Goal: Communication & Community: Answer question/provide support

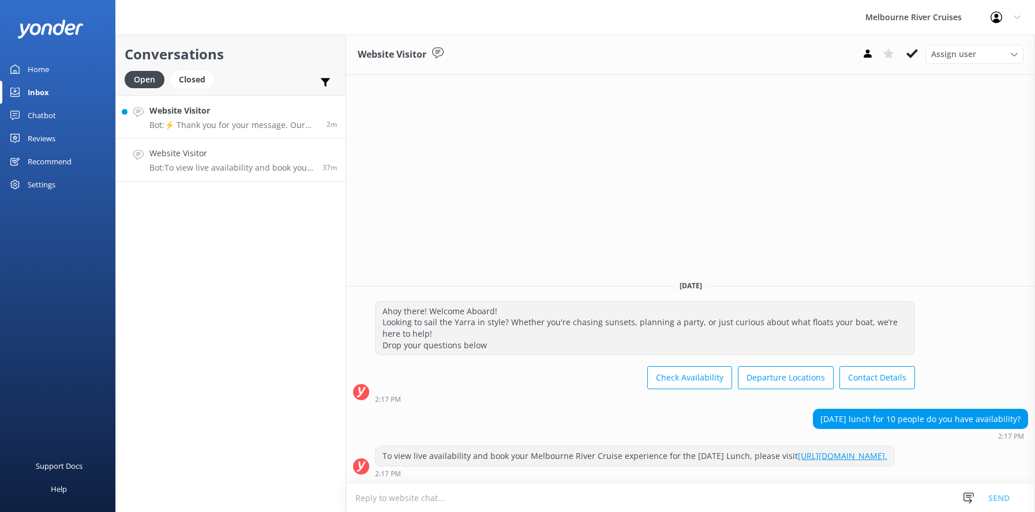
click at [189, 118] on div "Website Visitor Bot: ⚡ Thank you for your message. Our office hours are Mon - F…" at bounding box center [233, 116] width 168 height 25
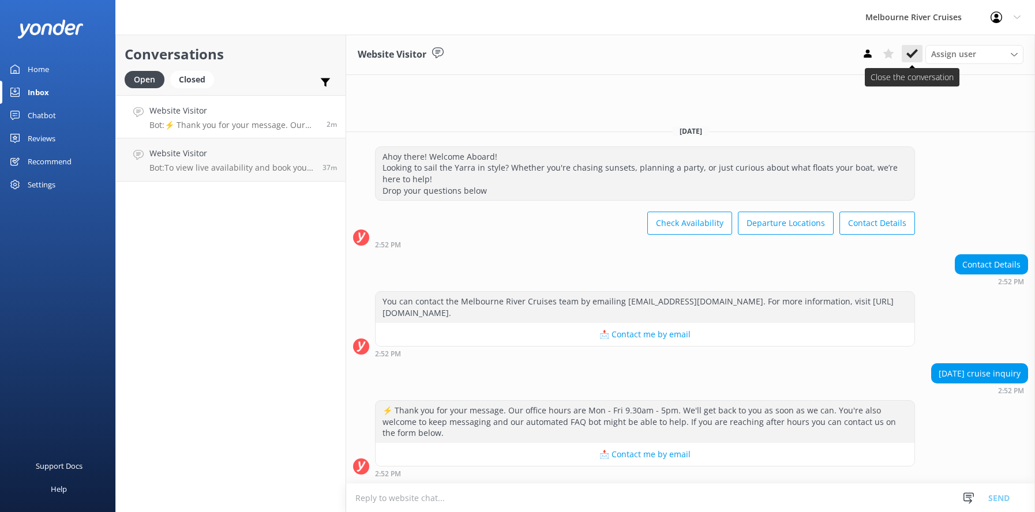
click at [912, 58] on icon at bounding box center [912, 54] width 12 height 12
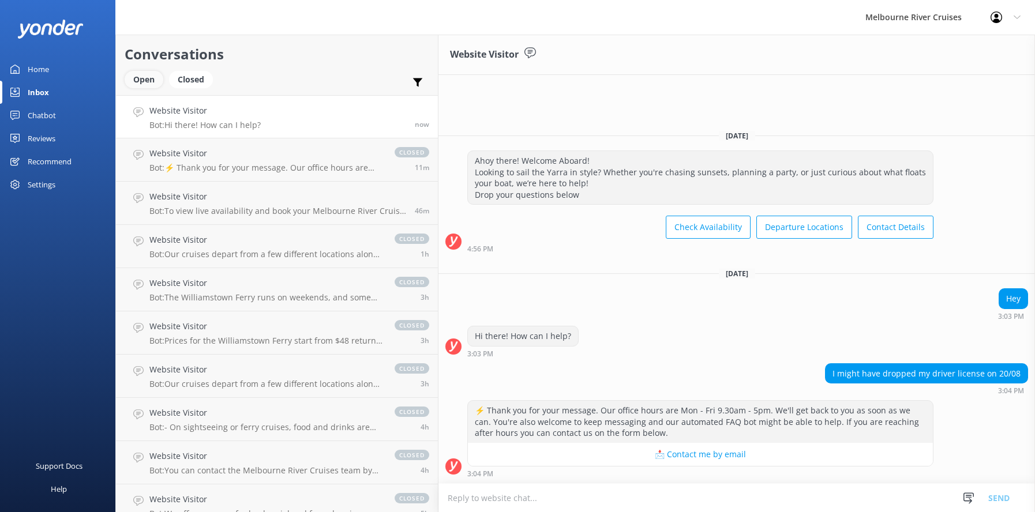
click at [134, 78] on div "Open" at bounding box center [144, 79] width 39 height 17
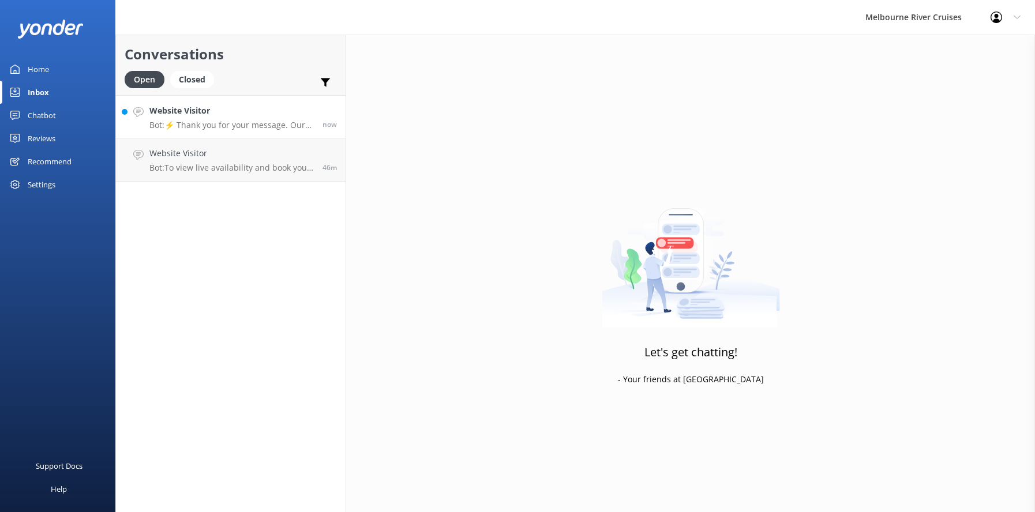
click at [192, 115] on h4 "Website Visitor" at bounding box center [231, 110] width 164 height 13
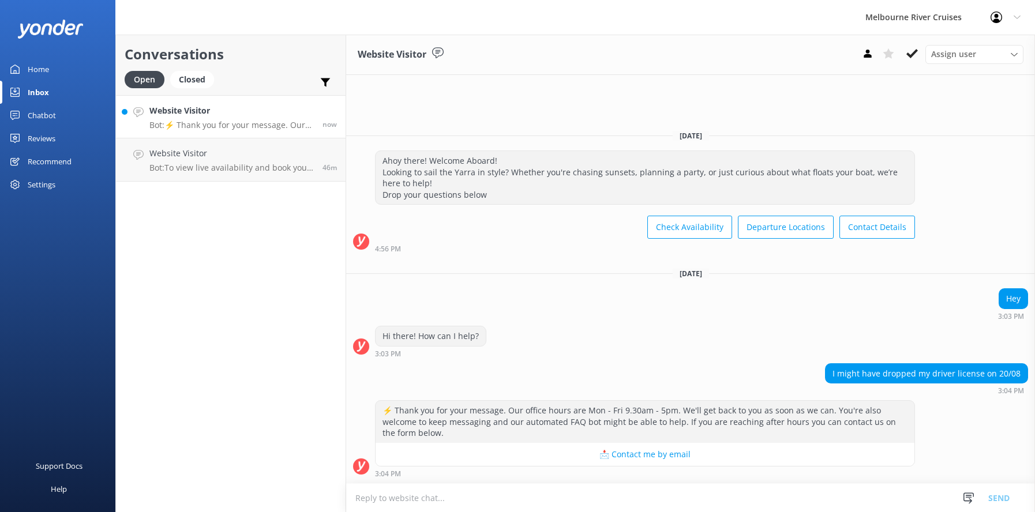
click at [192, 115] on h4 "Website Visitor" at bounding box center [231, 110] width 164 height 13
click at [202, 157] on h4 "Website Visitor" at bounding box center [231, 153] width 164 height 13
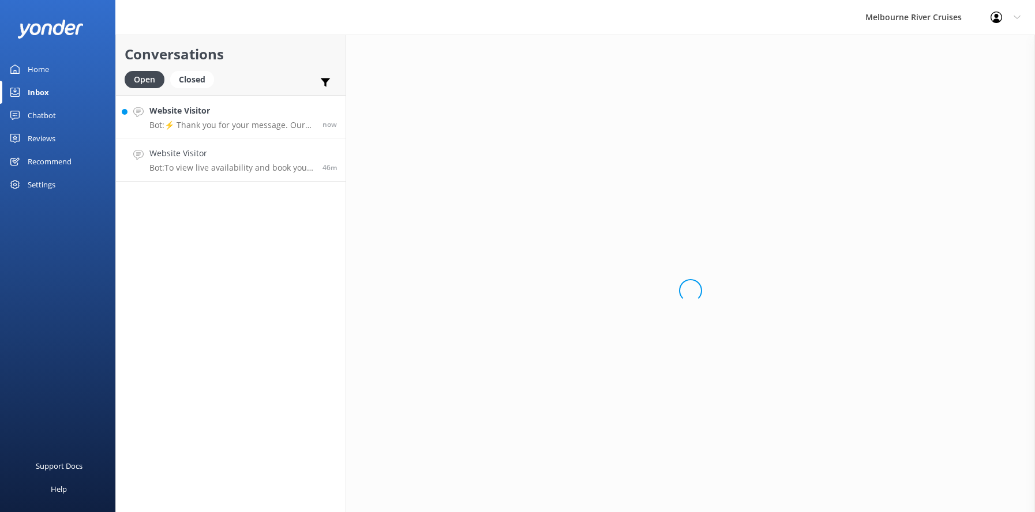
click at [200, 122] on p "Bot: ⚡ Thank you for your message. Our office hours are Mon - Fri 9.30am - 5pm.…" at bounding box center [231, 125] width 164 height 10
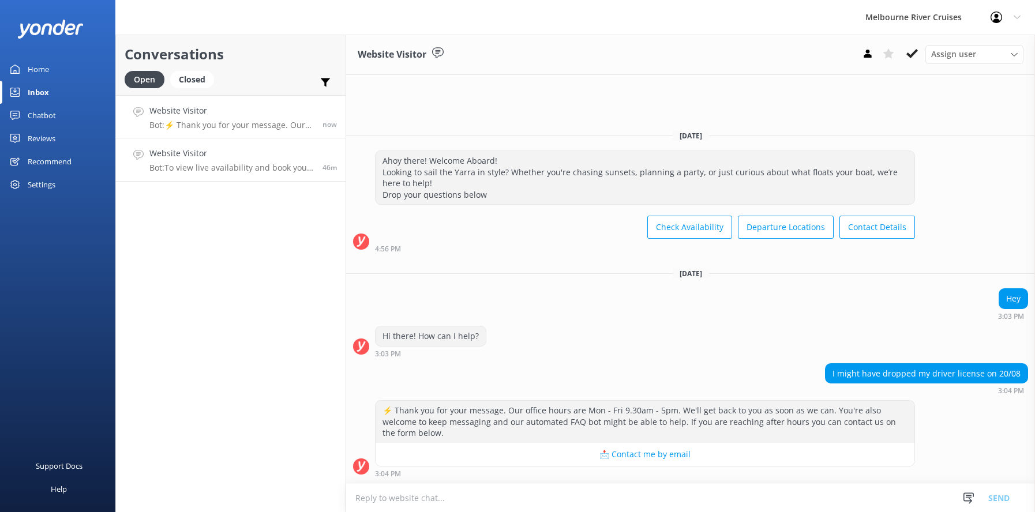
click at [205, 157] on h4 "Website Visitor" at bounding box center [231, 153] width 164 height 13
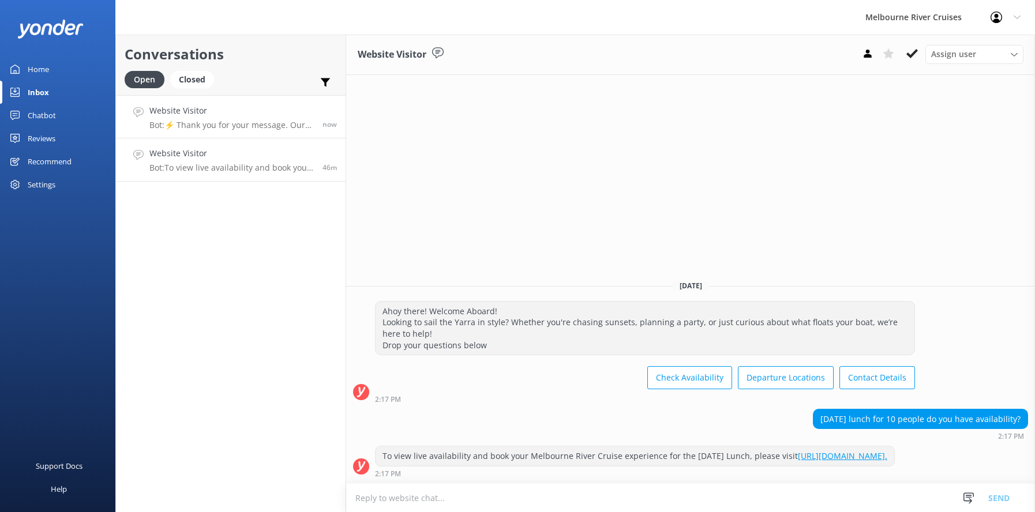
click at [200, 119] on div "Website Visitor Bot: ⚡ Thank you for your message. Our office hours are Mon - F…" at bounding box center [231, 116] width 164 height 25
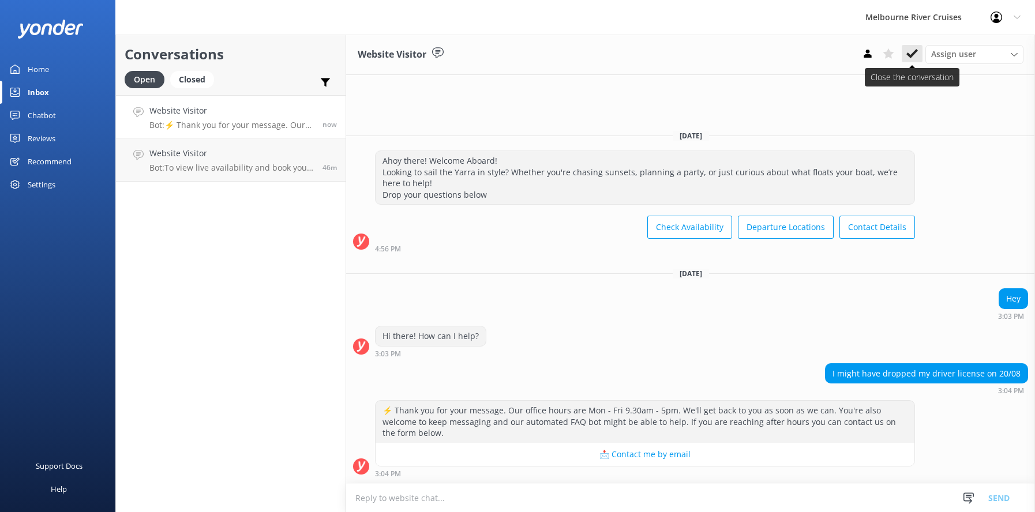
click at [908, 53] on use at bounding box center [912, 53] width 12 height 9
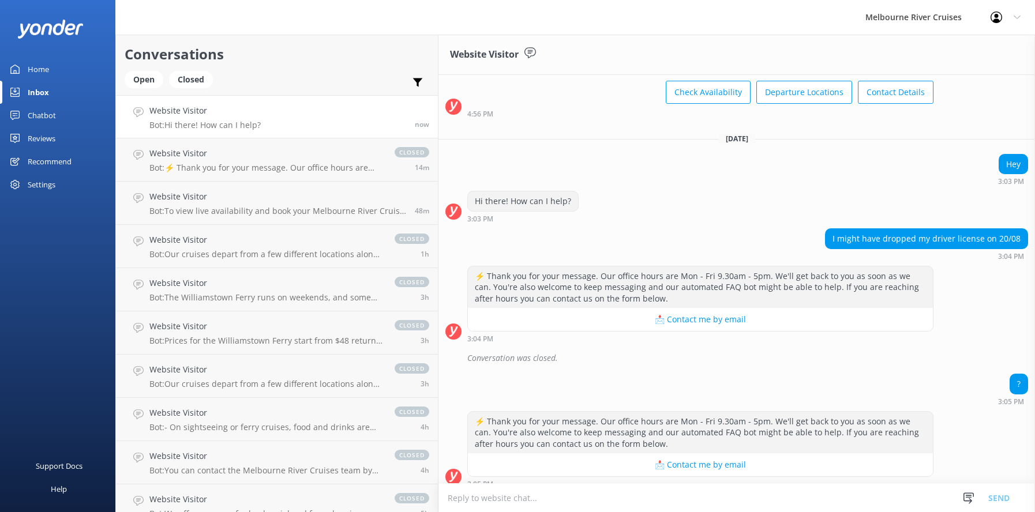
scroll to position [100, 0]
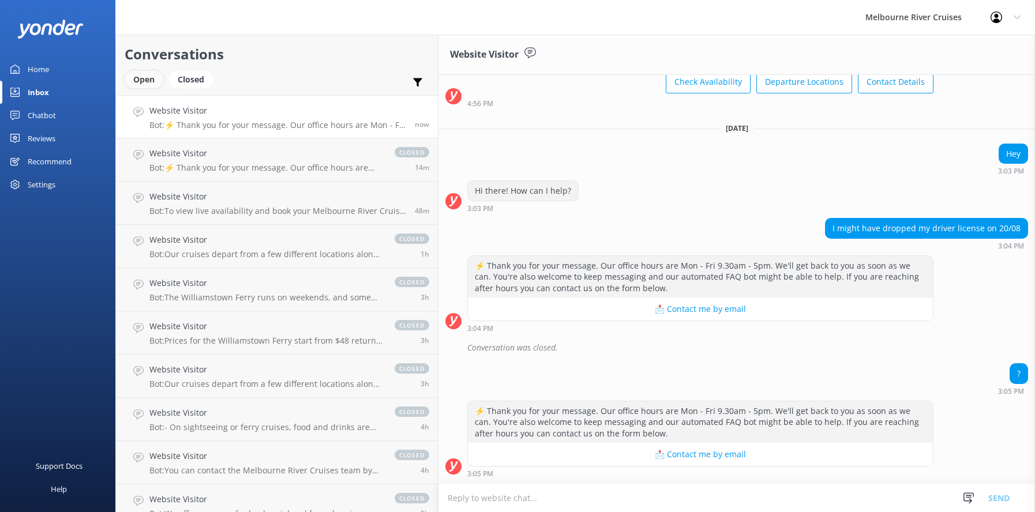
click at [140, 73] on div "Open" at bounding box center [144, 79] width 39 height 17
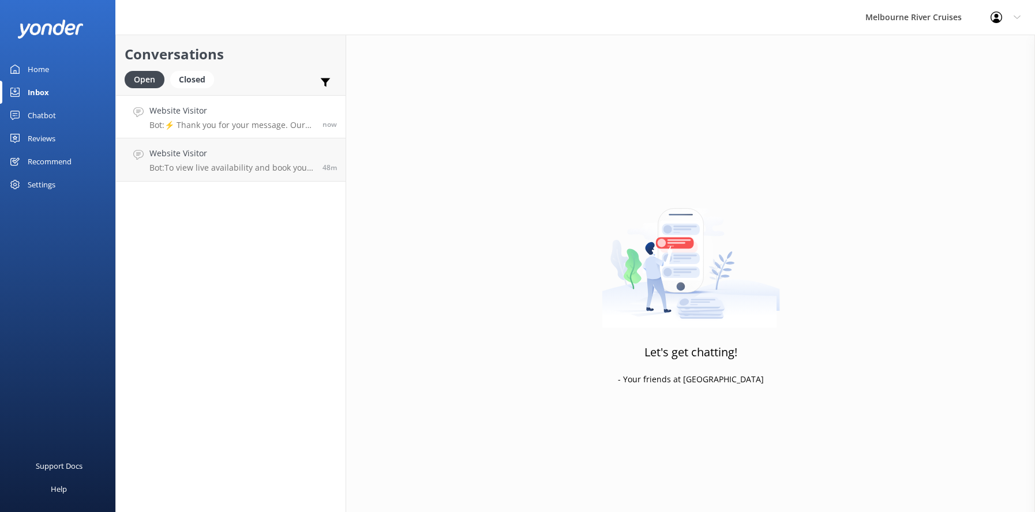
click at [204, 118] on div "Website Visitor Bot: ⚡ Thank you for your message. Our office hours are Mon - F…" at bounding box center [231, 116] width 164 height 25
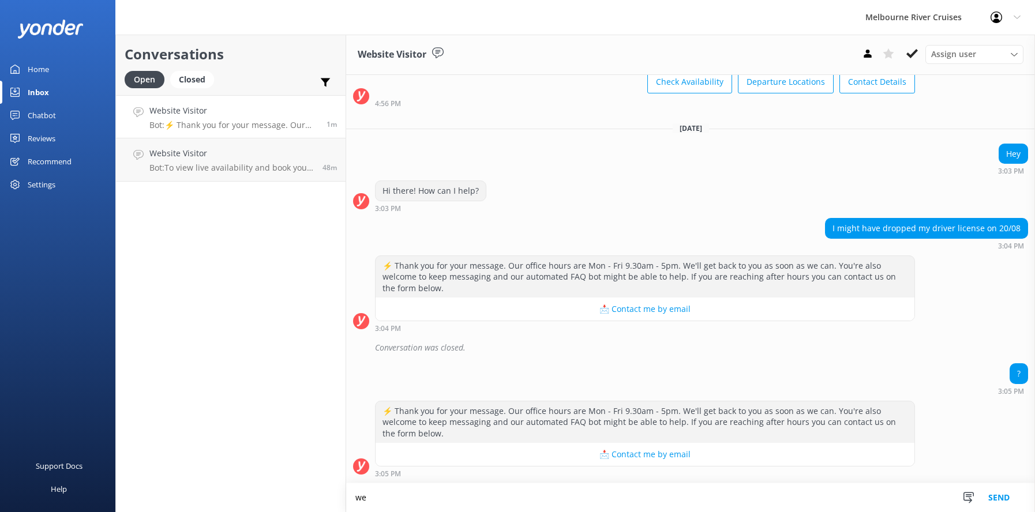
scroll to position [100, 0]
type textarea "w"
type textarea "u"
drag, startPoint x: 626, startPoint y: 497, endPoint x: 348, endPoint y: 514, distance: 279.2
click at [348, 512] on html "Melbourne River Cruises Profile Settings Logout Home Inbox Chatbot Content Prod…" at bounding box center [517, 256] width 1035 height 512
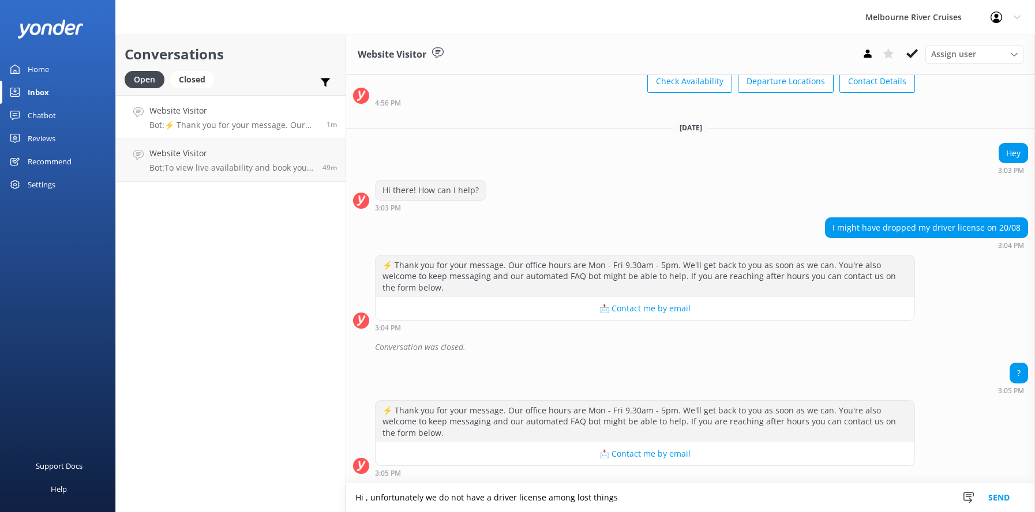
type textarea "Hi , unfortunately we do not have a driver license among lost things"
click at [1001, 497] on button "Send" at bounding box center [998, 497] width 43 height 29
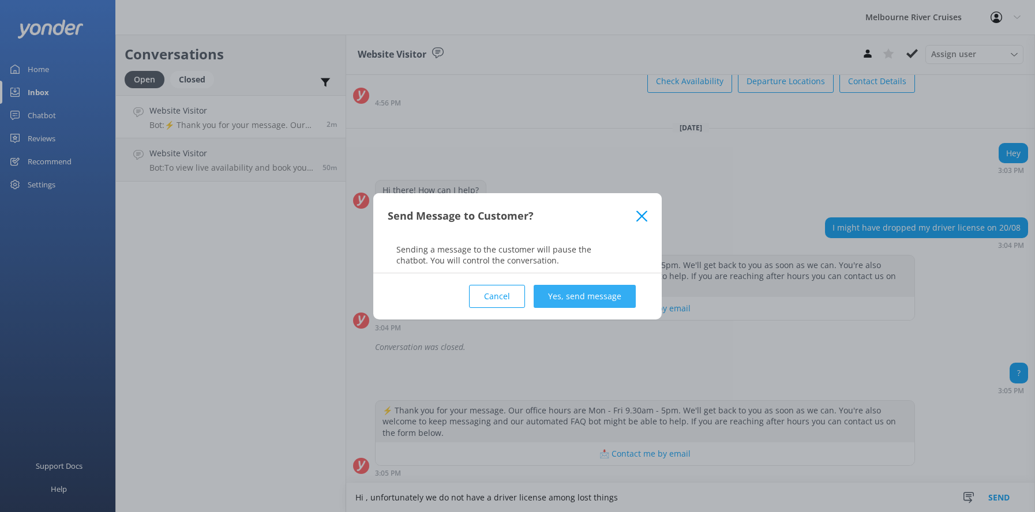
click at [572, 295] on button "Yes, send message" at bounding box center [585, 296] width 102 height 23
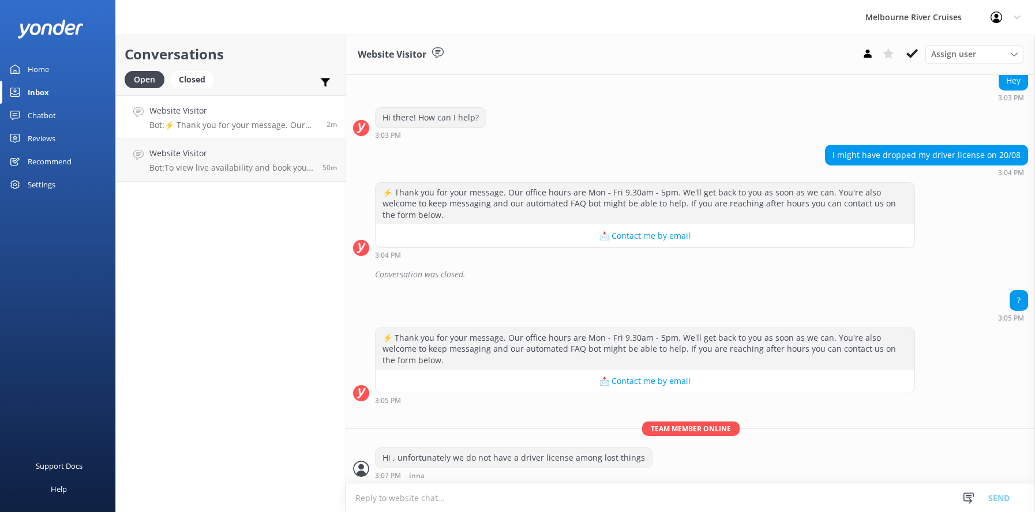
scroll to position [175, 0]
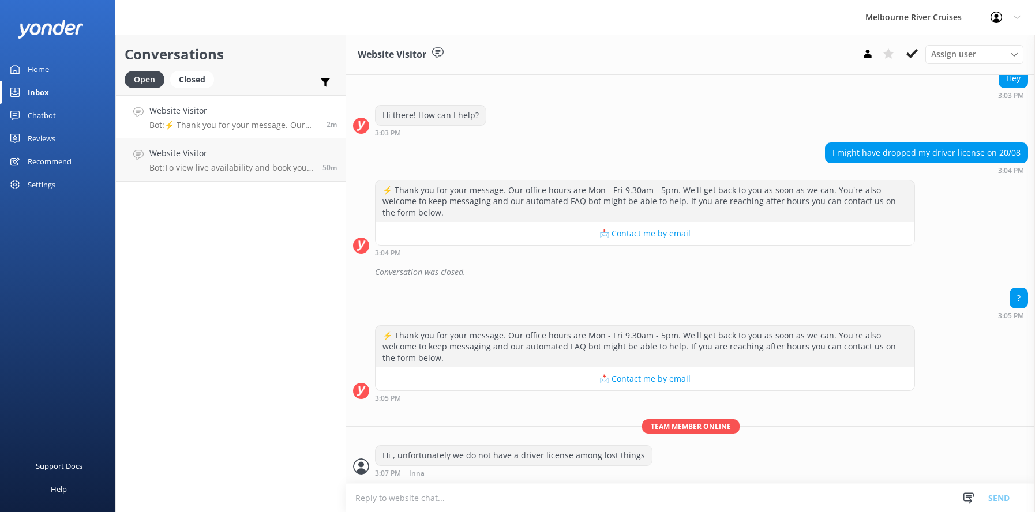
click at [210, 120] on p "Bot: ⚡ Thank you for your message. Our office hours are Mon - Fri 9.30am - 5pm.…" at bounding box center [233, 125] width 168 height 10
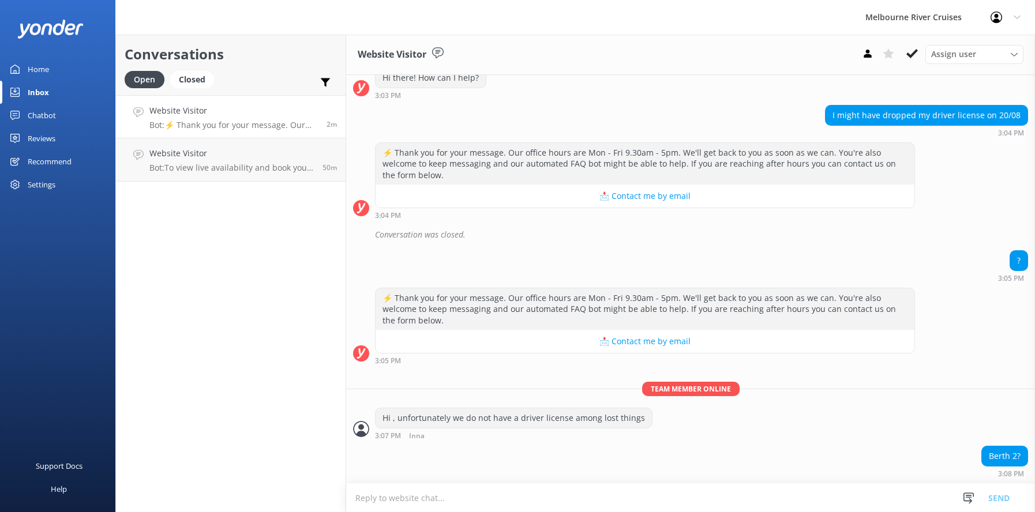
scroll to position [236, 0]
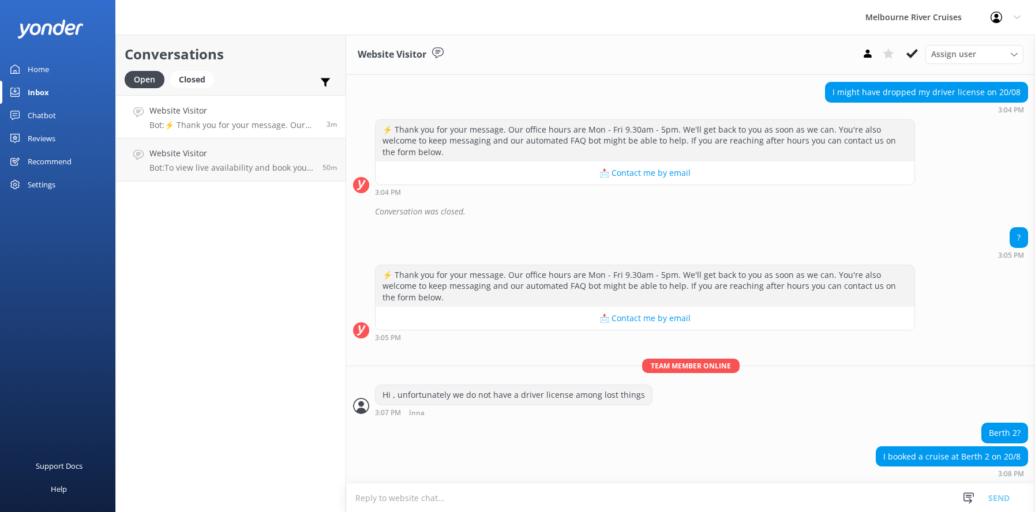
click at [412, 494] on textarea at bounding box center [690, 498] width 689 height 28
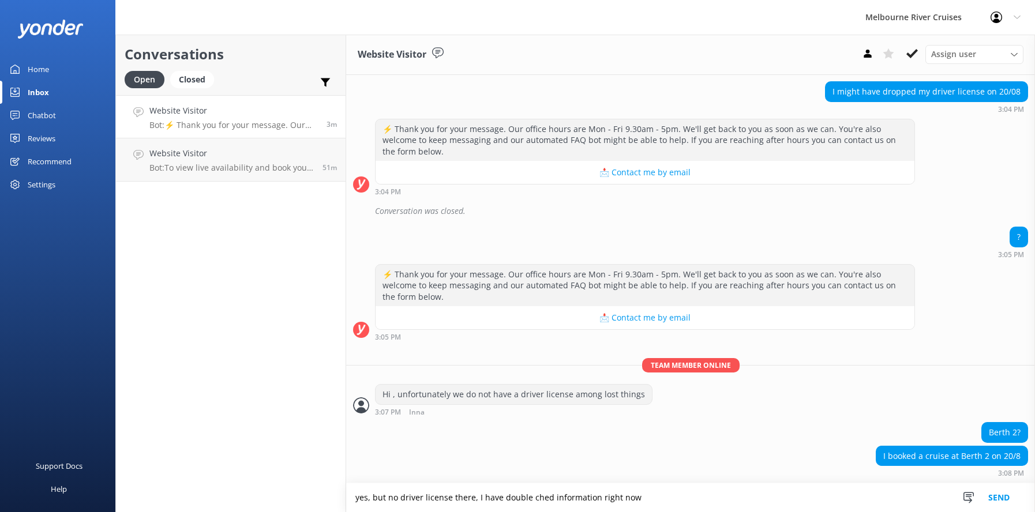
drag, startPoint x: 542, startPoint y: 498, endPoint x: 529, endPoint y: 506, distance: 15.0
click at [529, 506] on textarea "yes, but no driver license there, I have double ched information right now" at bounding box center [690, 497] width 689 height 29
click at [545, 497] on textarea "yes, but no driver license there, I have double ched information right now" at bounding box center [690, 497] width 689 height 29
click at [724, 499] on textarea "yes, but no driver license there, I have double checked information right now" at bounding box center [690, 497] width 689 height 29
type textarea "yes, but no driver license there, I have double checked information right now"
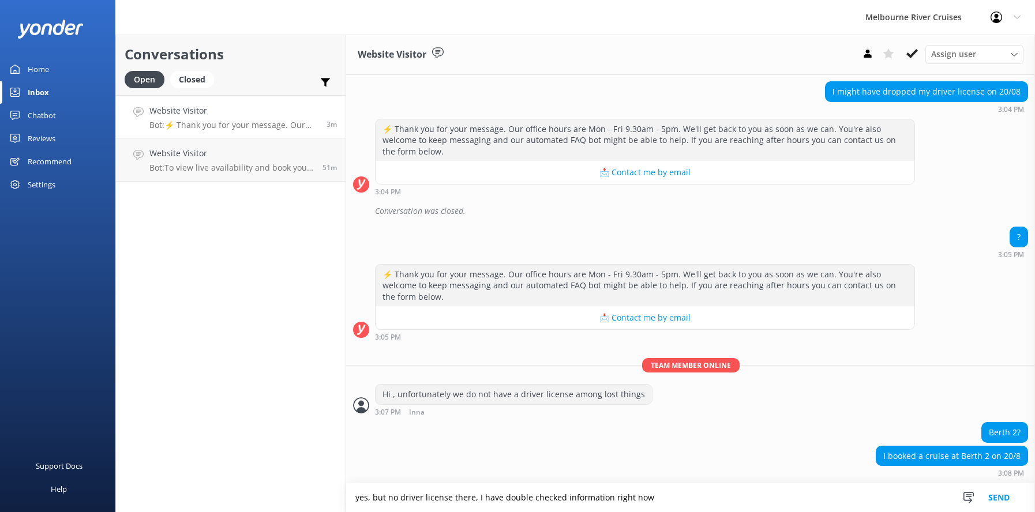
click at [1005, 496] on button "Send" at bounding box center [998, 497] width 43 height 29
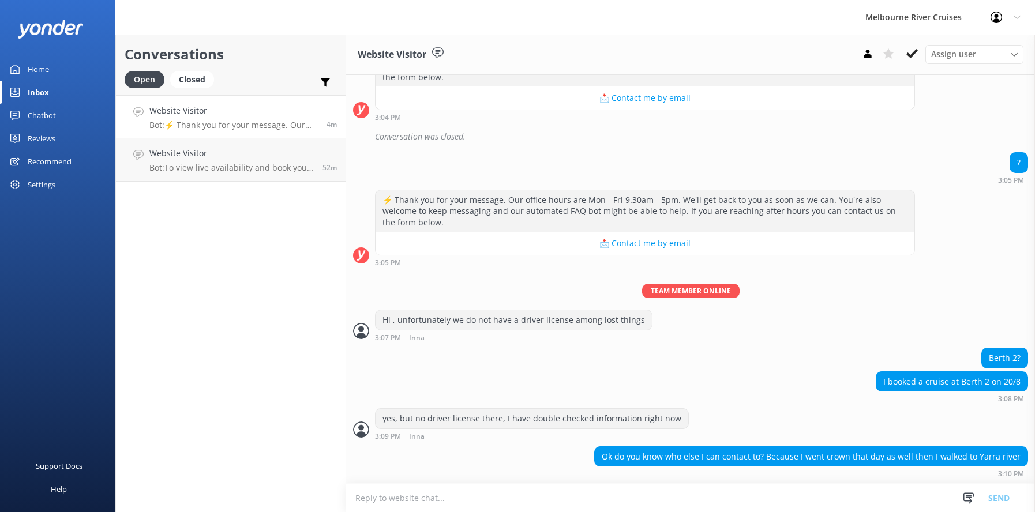
scroll to position [335, 0]
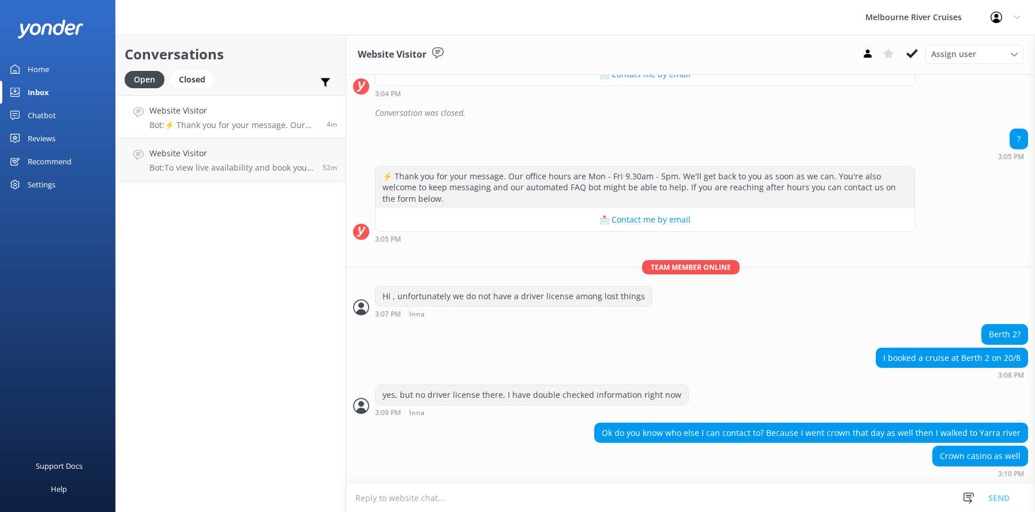
click at [381, 497] on textarea at bounding box center [690, 498] width 689 height 28
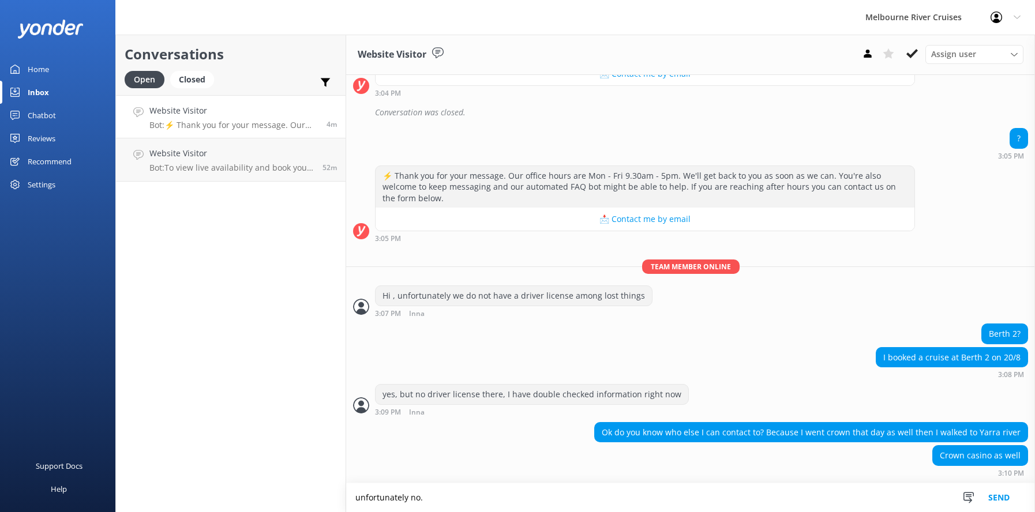
click at [359, 498] on textarea "unfortunately no." at bounding box center [690, 497] width 689 height 29
click at [434, 499] on textarea "Unfortunately no." at bounding box center [690, 497] width 689 height 29
click at [519, 498] on textarea "Unfortunately we do not have any contact" at bounding box center [690, 497] width 689 height 29
click at [409, 497] on textarea "Unfortunately we do not have any contact of Crown Casino" at bounding box center [690, 497] width 689 height 29
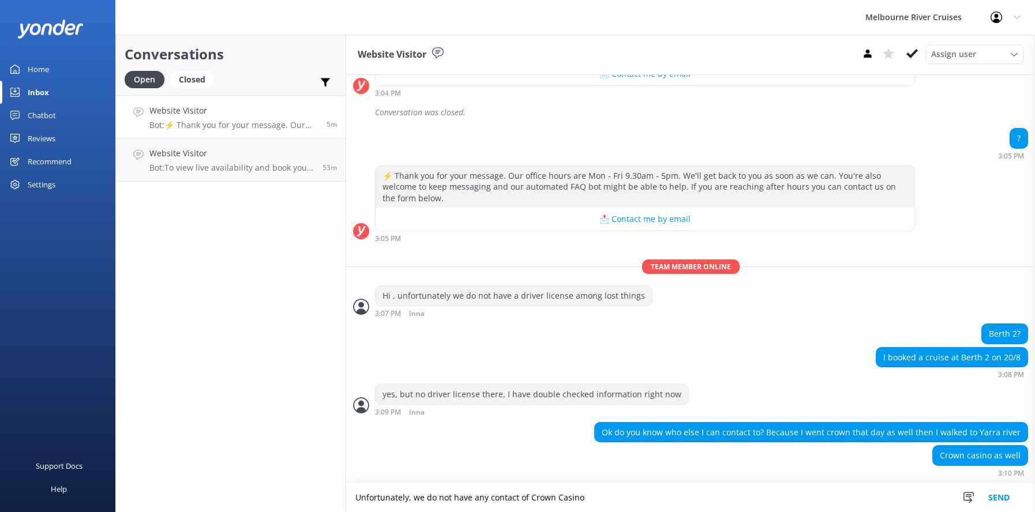
type textarea "Unfortunately, we do not have any contact of Crown Casino"
click at [996, 498] on button "Send" at bounding box center [998, 497] width 43 height 29
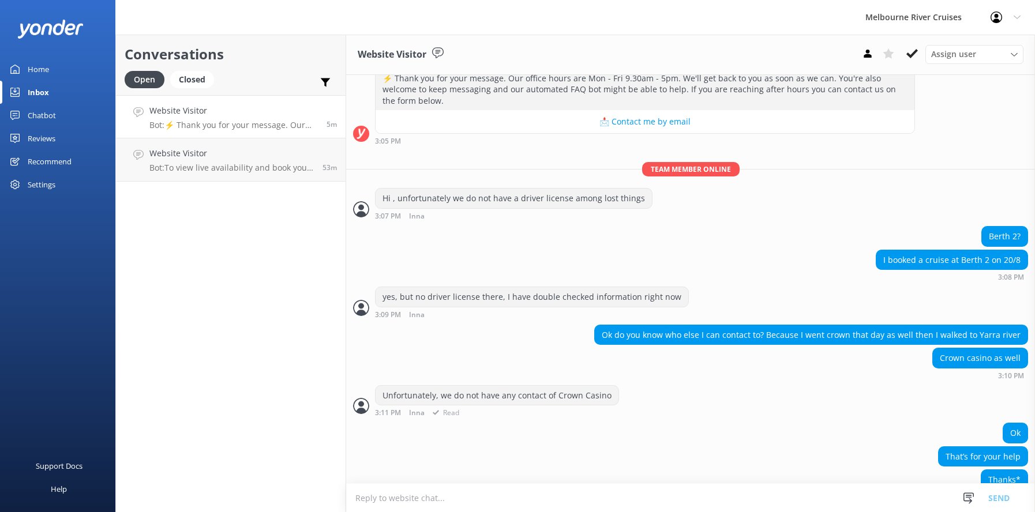
scroll to position [456, 0]
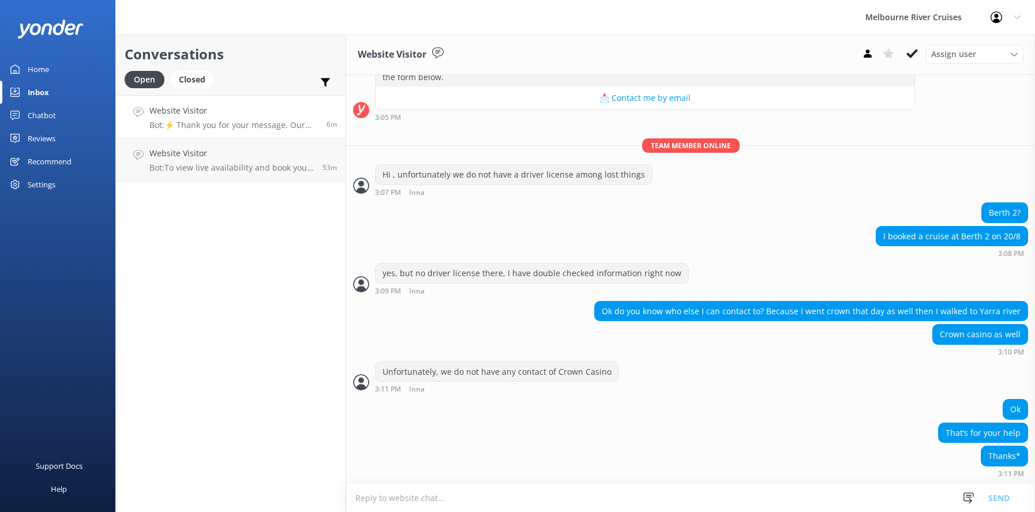
click at [400, 497] on textarea at bounding box center [690, 498] width 689 height 28
click at [378, 497] on textarea "you asre welcome" at bounding box center [690, 497] width 689 height 29
type textarea "you are welcome"
click at [1001, 498] on button "Send" at bounding box center [998, 497] width 43 height 29
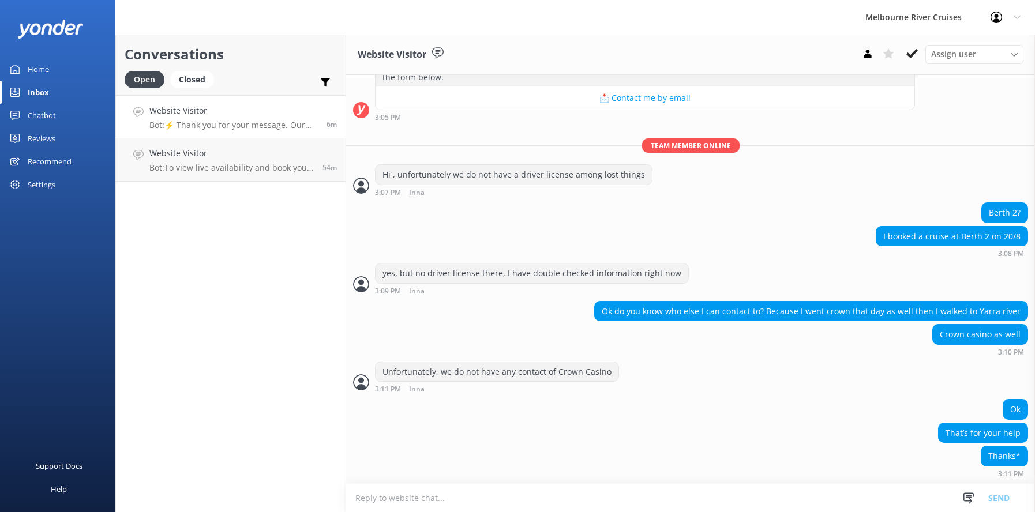
scroll to position [494, 0]
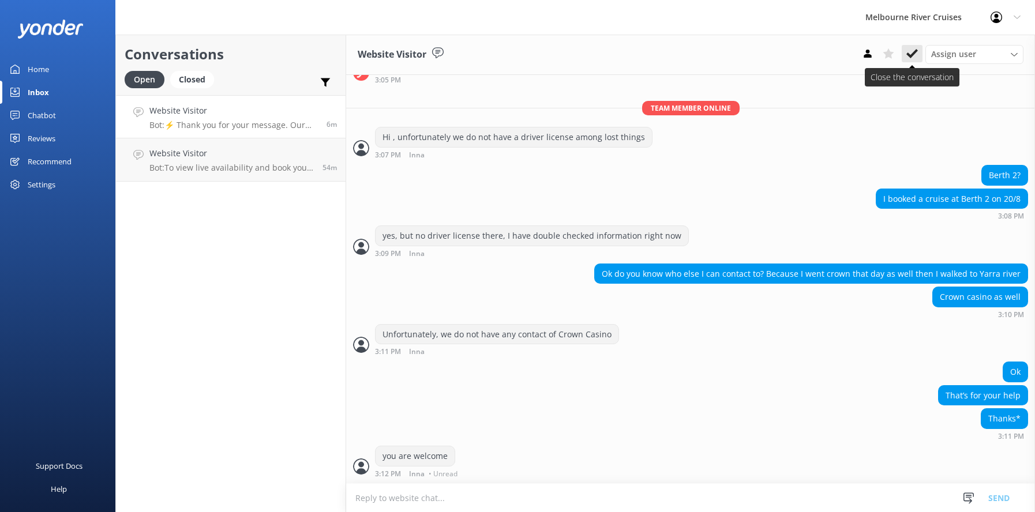
click at [908, 55] on use at bounding box center [912, 53] width 12 height 9
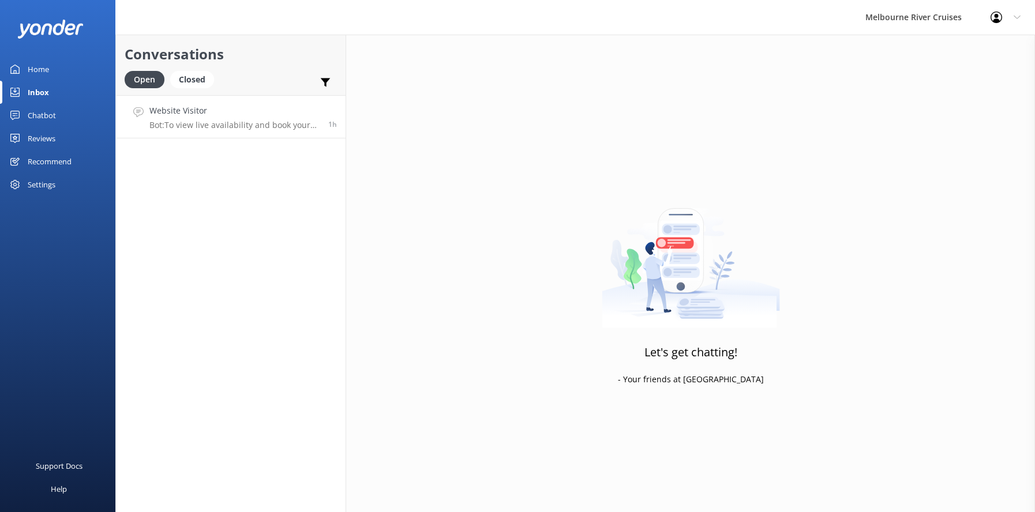
click at [193, 124] on p "Bot: To view live availability and book your Melbourne River Cruise experience …" at bounding box center [234, 125] width 170 height 10
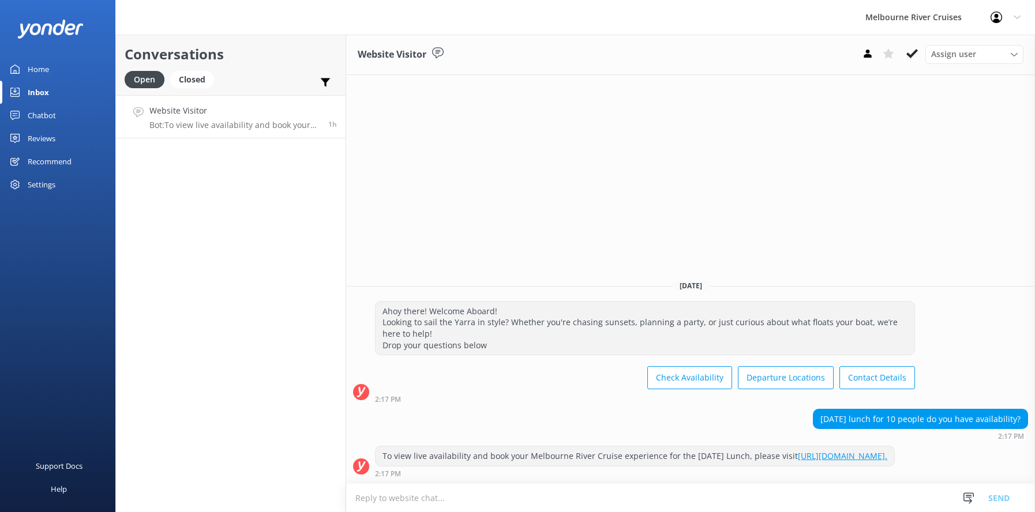
click at [35, 88] on div "Inbox" at bounding box center [38, 92] width 21 height 23
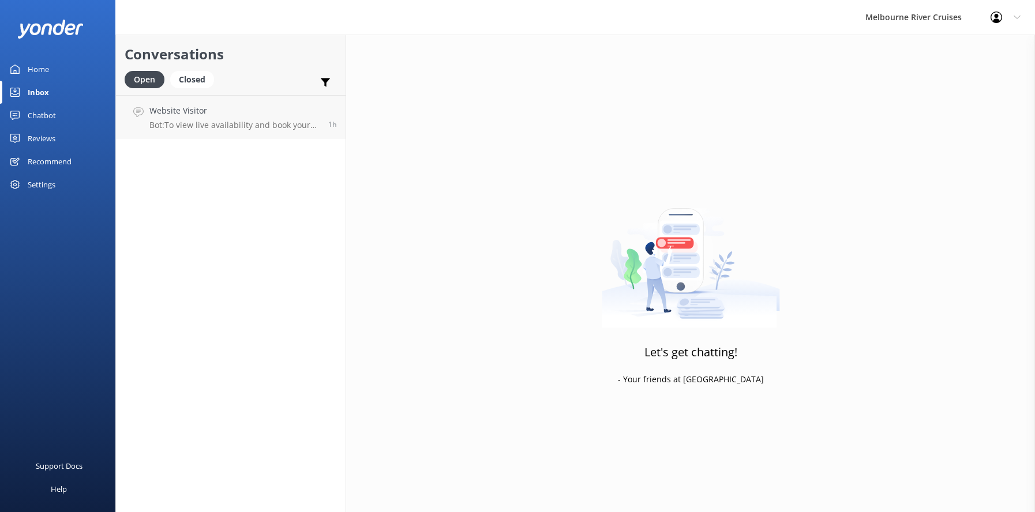
click at [37, 63] on div "Home" at bounding box center [38, 69] width 21 height 23
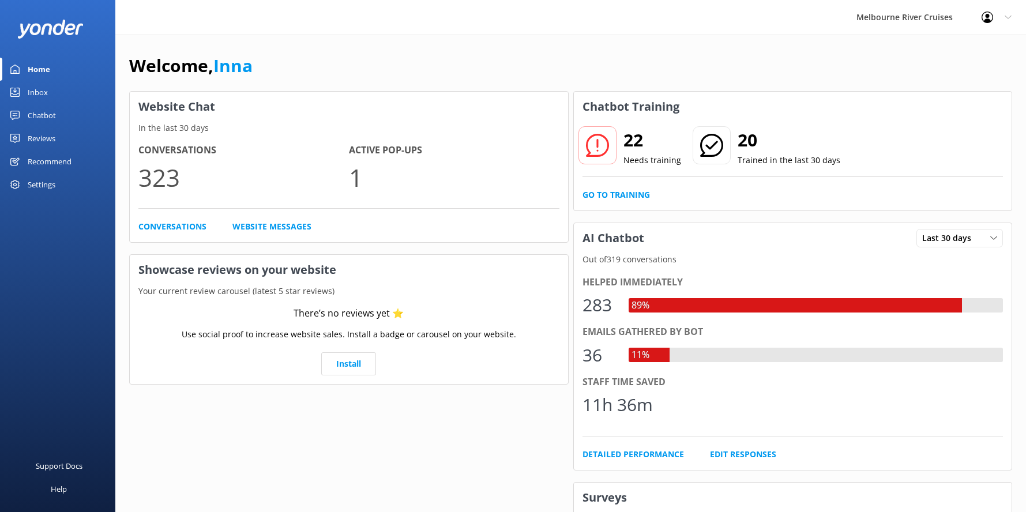
click at [47, 89] on div "Inbox" at bounding box center [38, 92] width 20 height 23
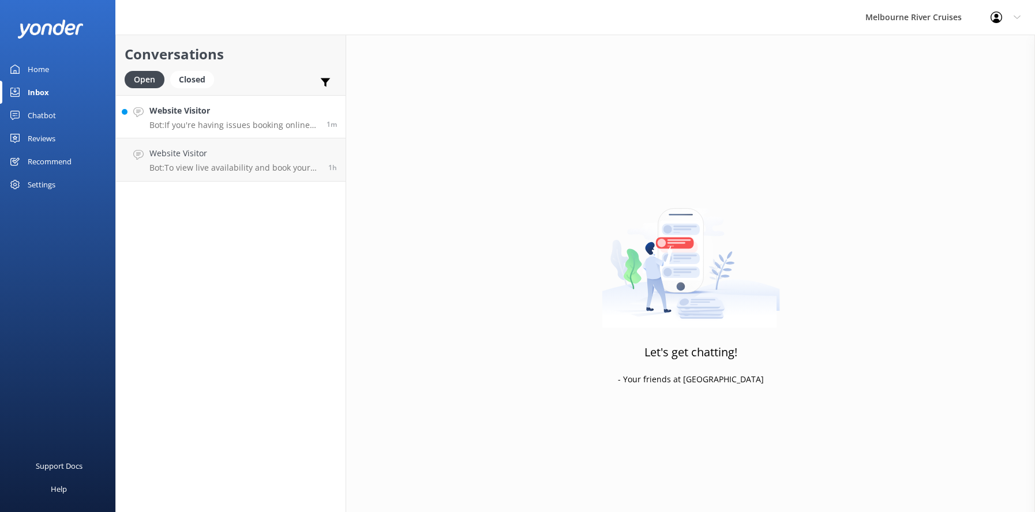
click at [209, 126] on p "Bot: If you're having issues booking online, please contact the team at [PHONE_…" at bounding box center [233, 125] width 168 height 10
